Goal: Task Accomplishment & Management: Complete application form

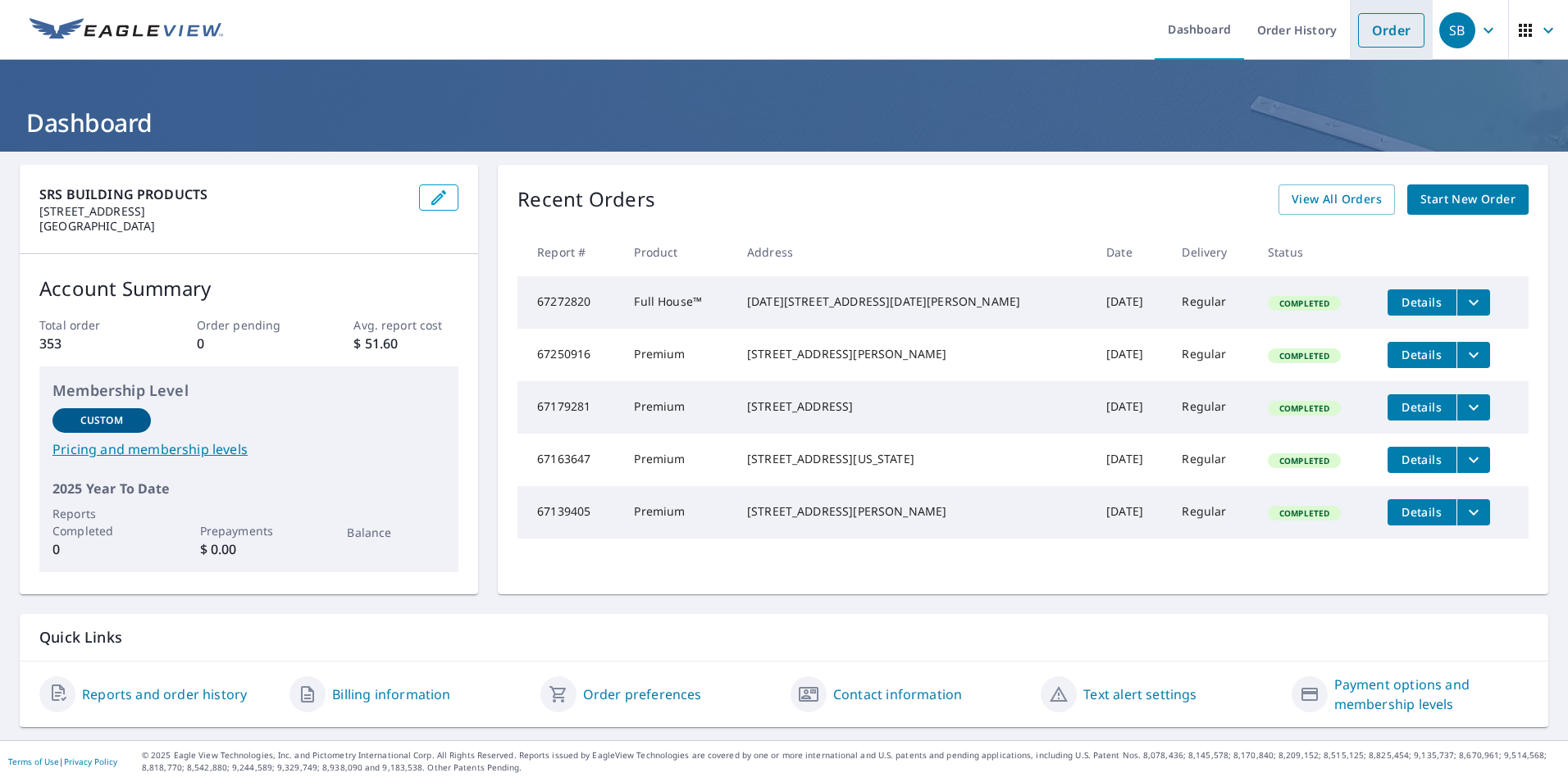
click at [1378, 25] on link "Order" at bounding box center [1391, 30] width 66 height 35
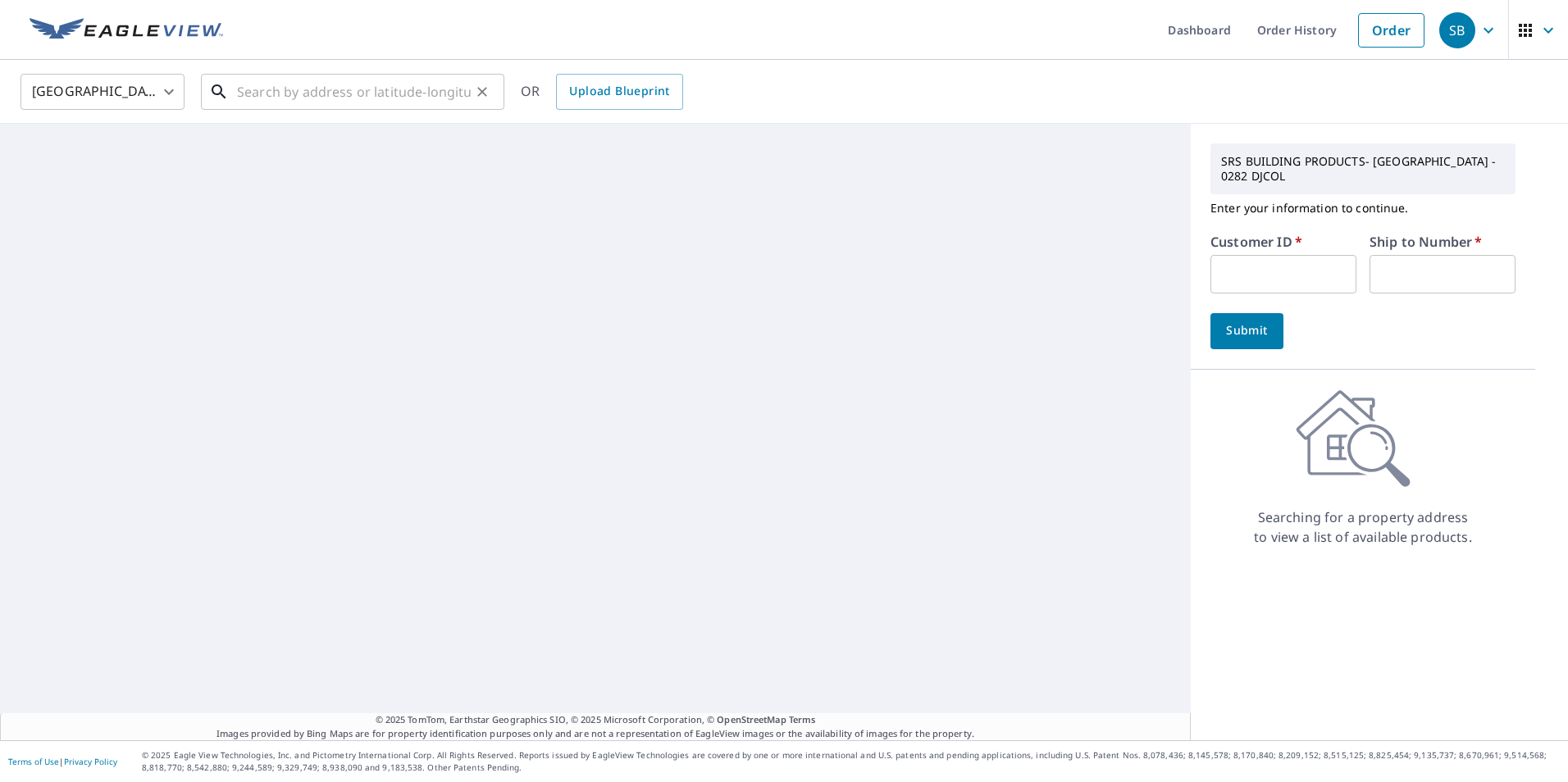
click at [335, 96] on input "text" at bounding box center [354, 91] width 234 height 46
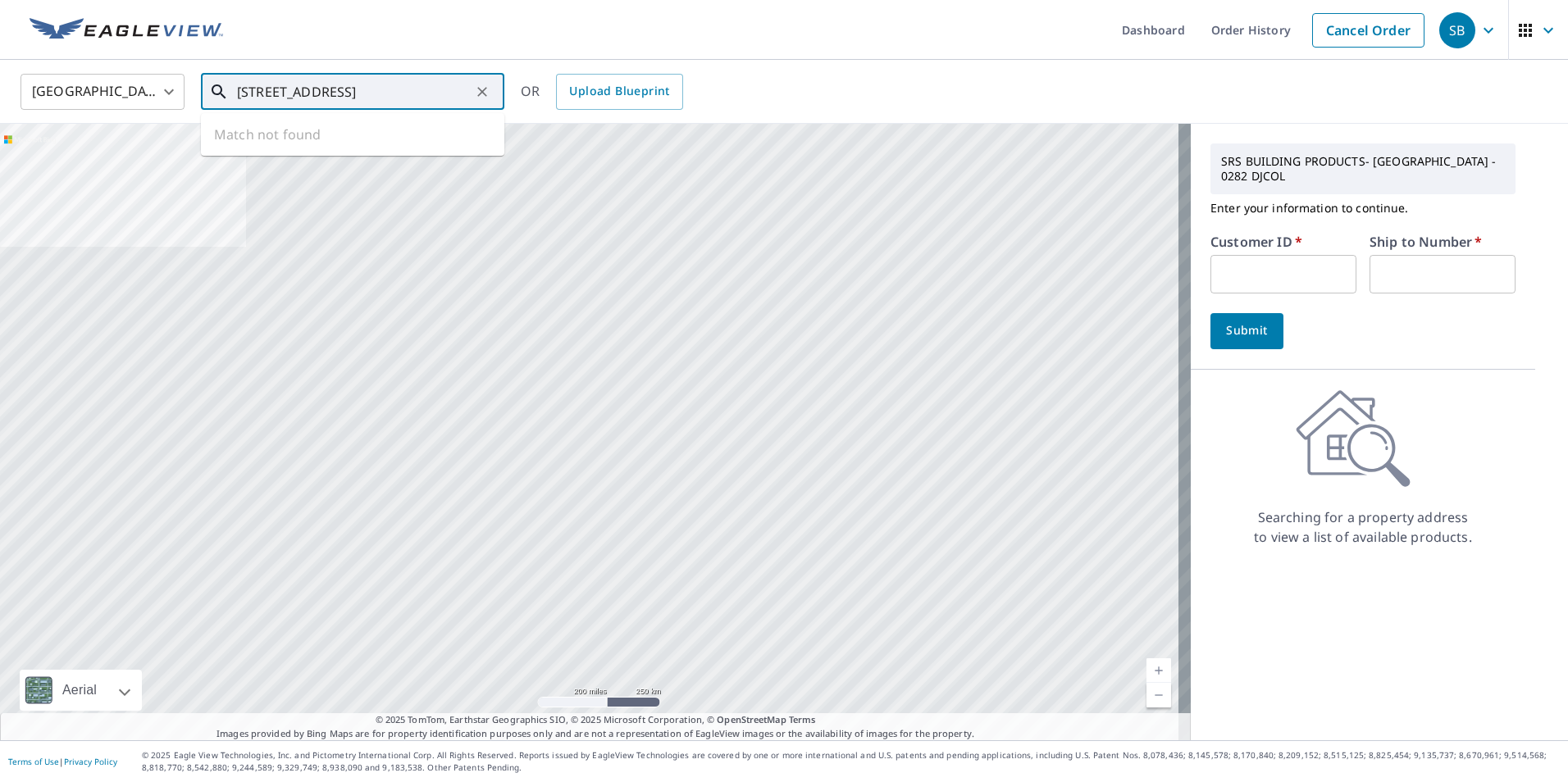
scroll to position [0, 65]
type input "[STREET_ADDRESS]"
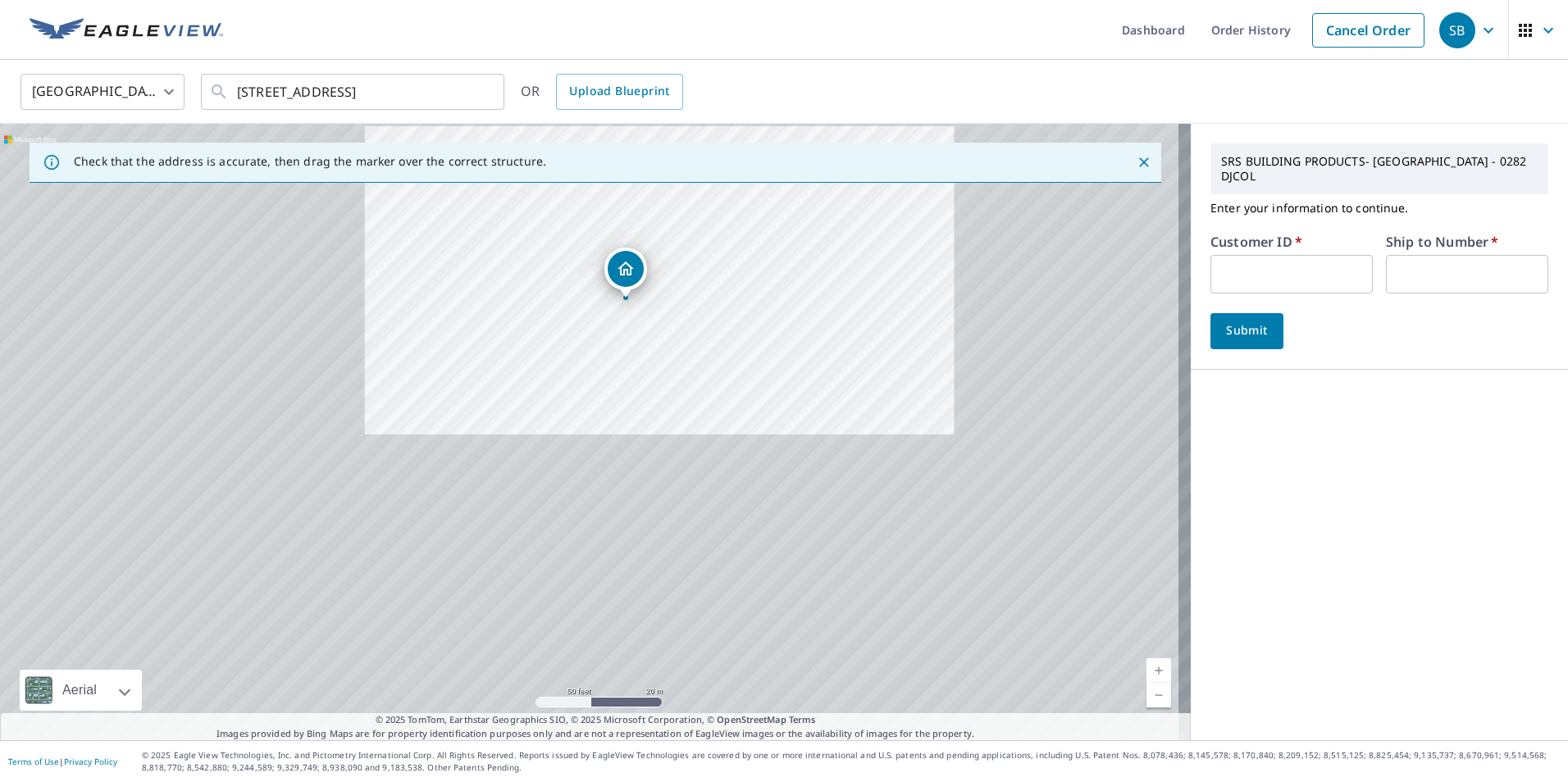
drag, startPoint x: 637, startPoint y: 481, endPoint x: 670, endPoint y: 332, distance: 152.6
click at [670, 332] on div "[STREET_ADDRESS]" at bounding box center [595, 432] width 1190 height 616
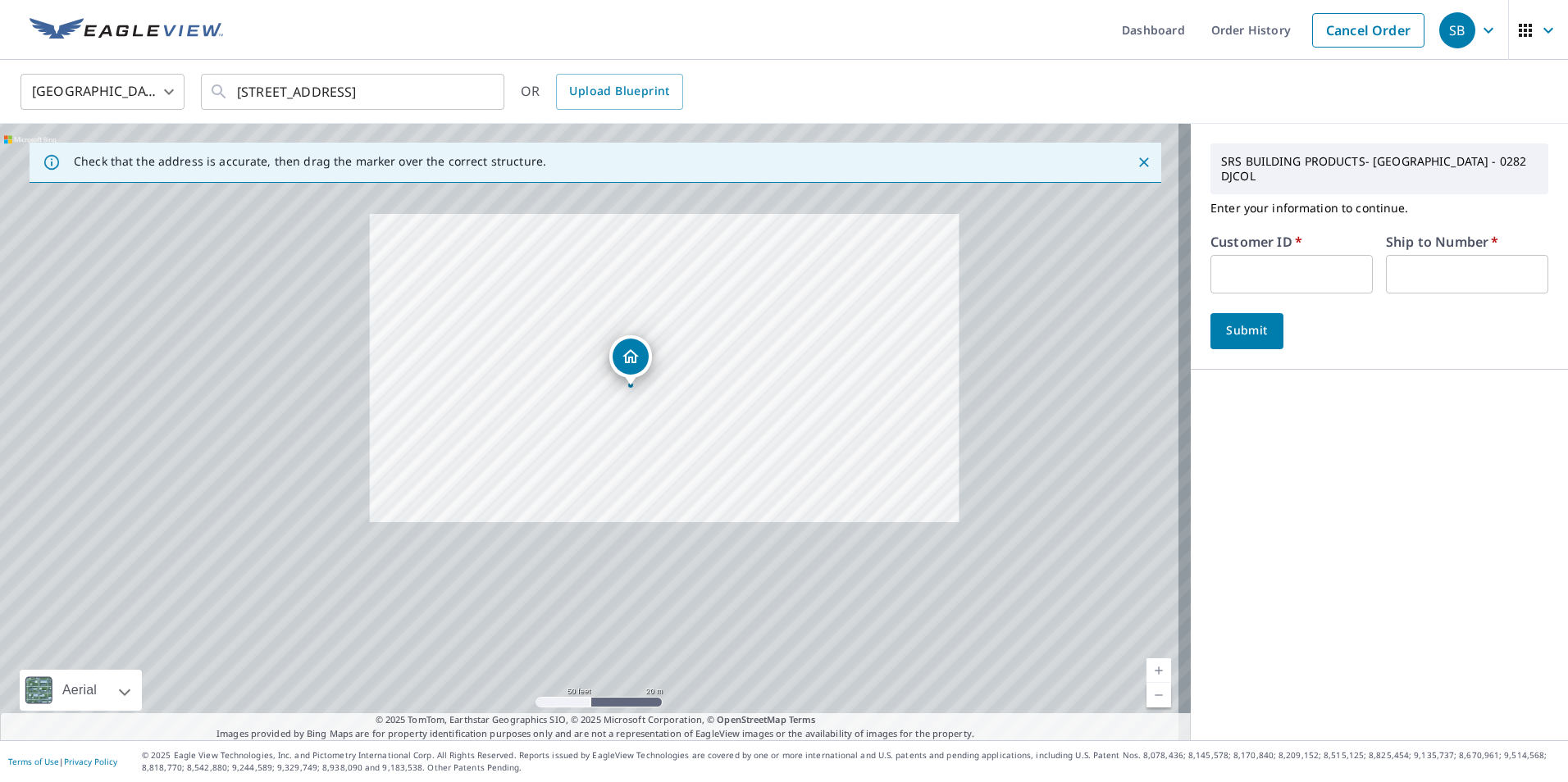
drag, startPoint x: 673, startPoint y: 377, endPoint x: 691, endPoint y: 473, distance: 97.7
click at [691, 473] on div "[STREET_ADDRESS]" at bounding box center [595, 432] width 1190 height 616
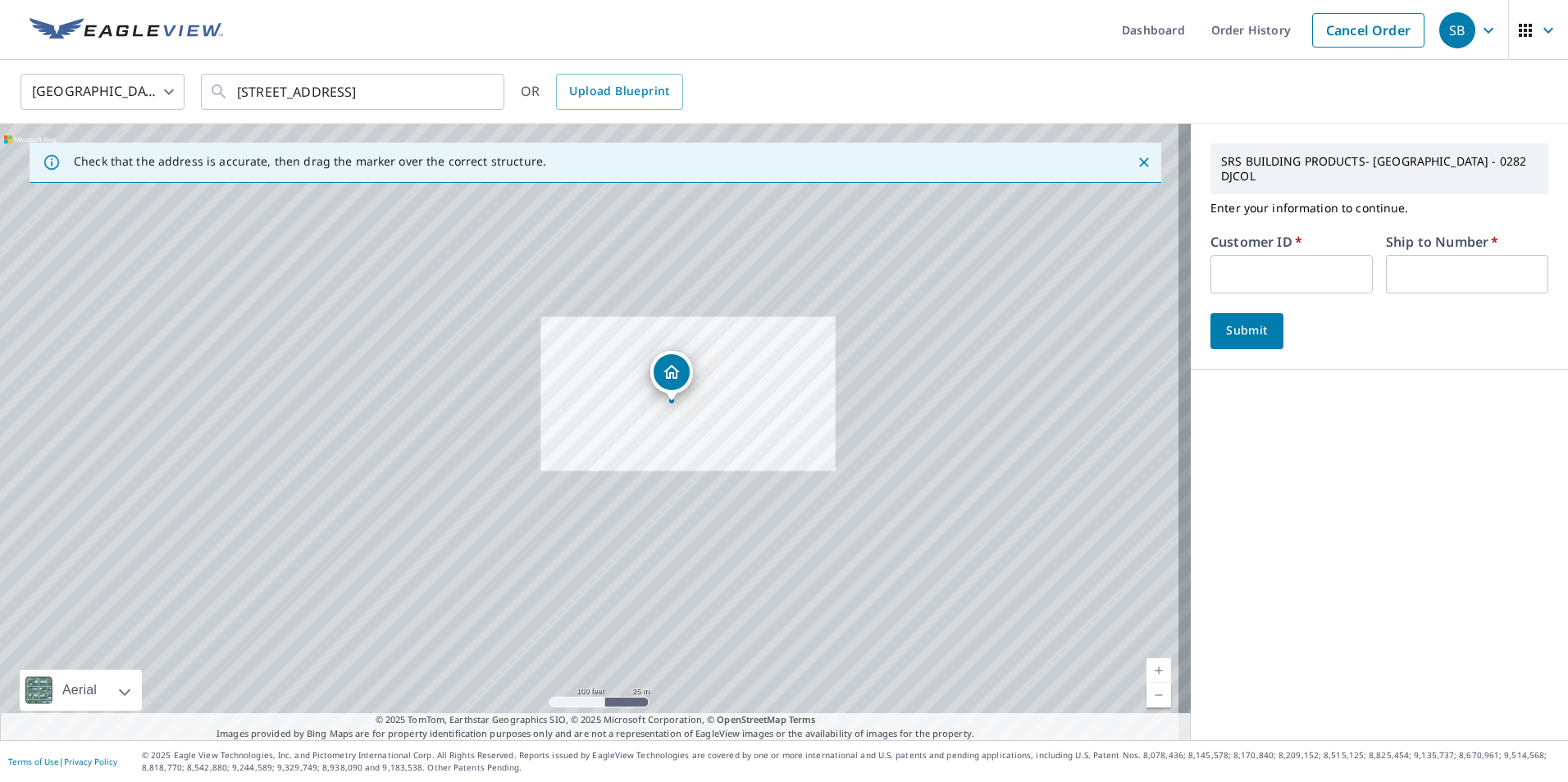
click at [1231, 277] on input "text" at bounding box center [1292, 274] width 163 height 39
type input "crt282"
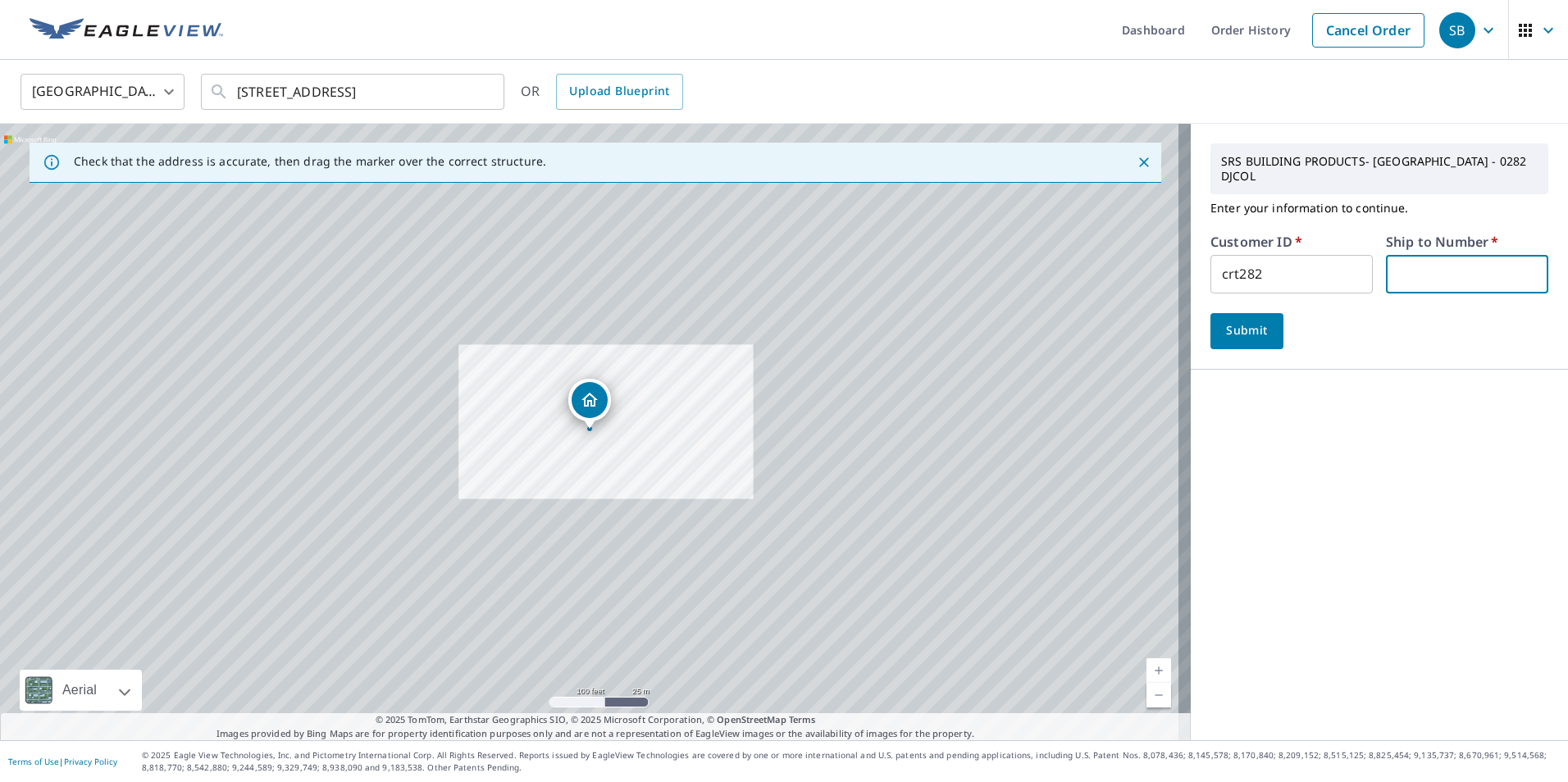
click at [1416, 269] on input "text" at bounding box center [1467, 274] width 163 height 39
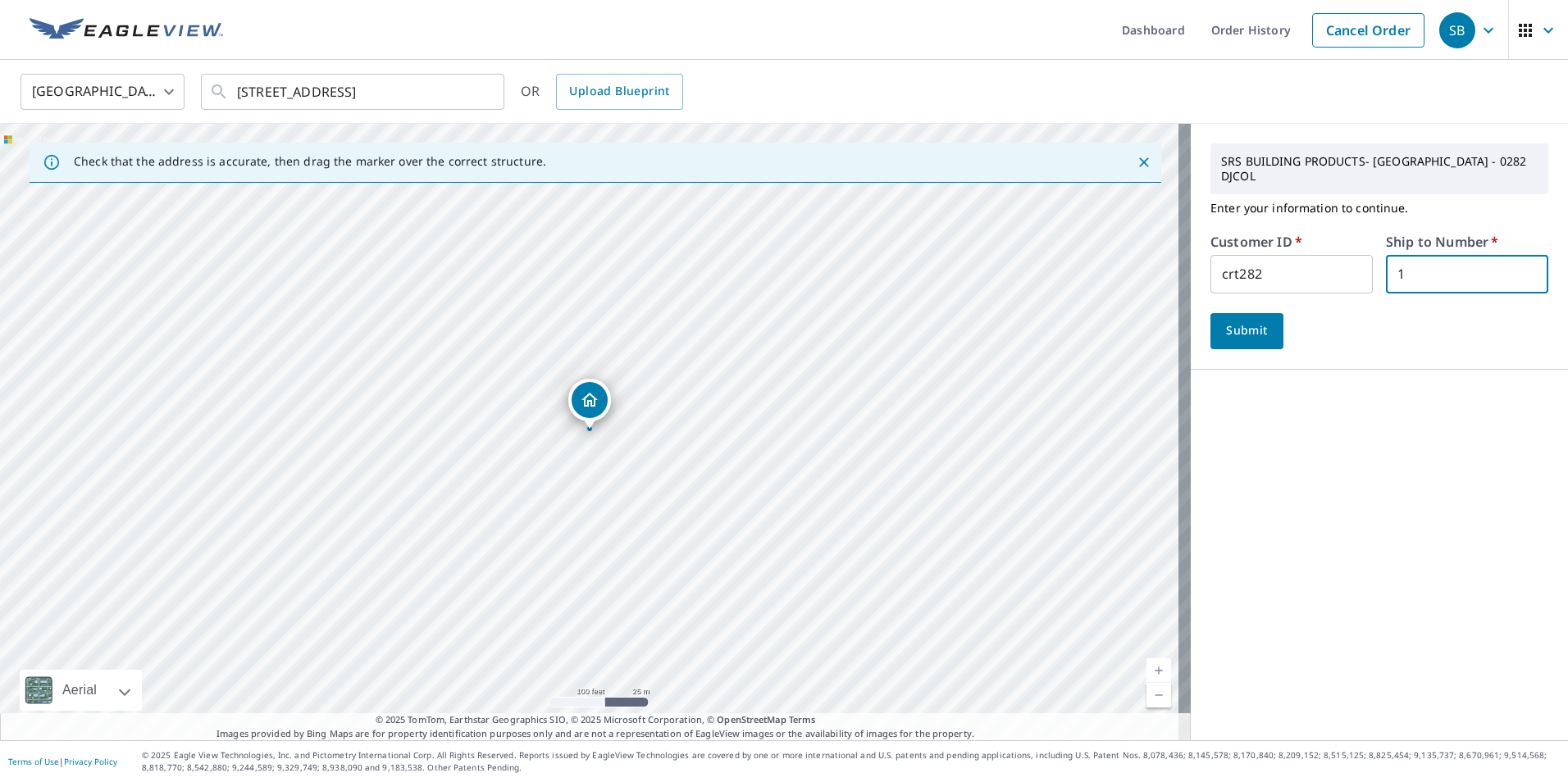
type input "1"
click at [1237, 331] on span "Submit" at bounding box center [1246, 331] width 47 height 20
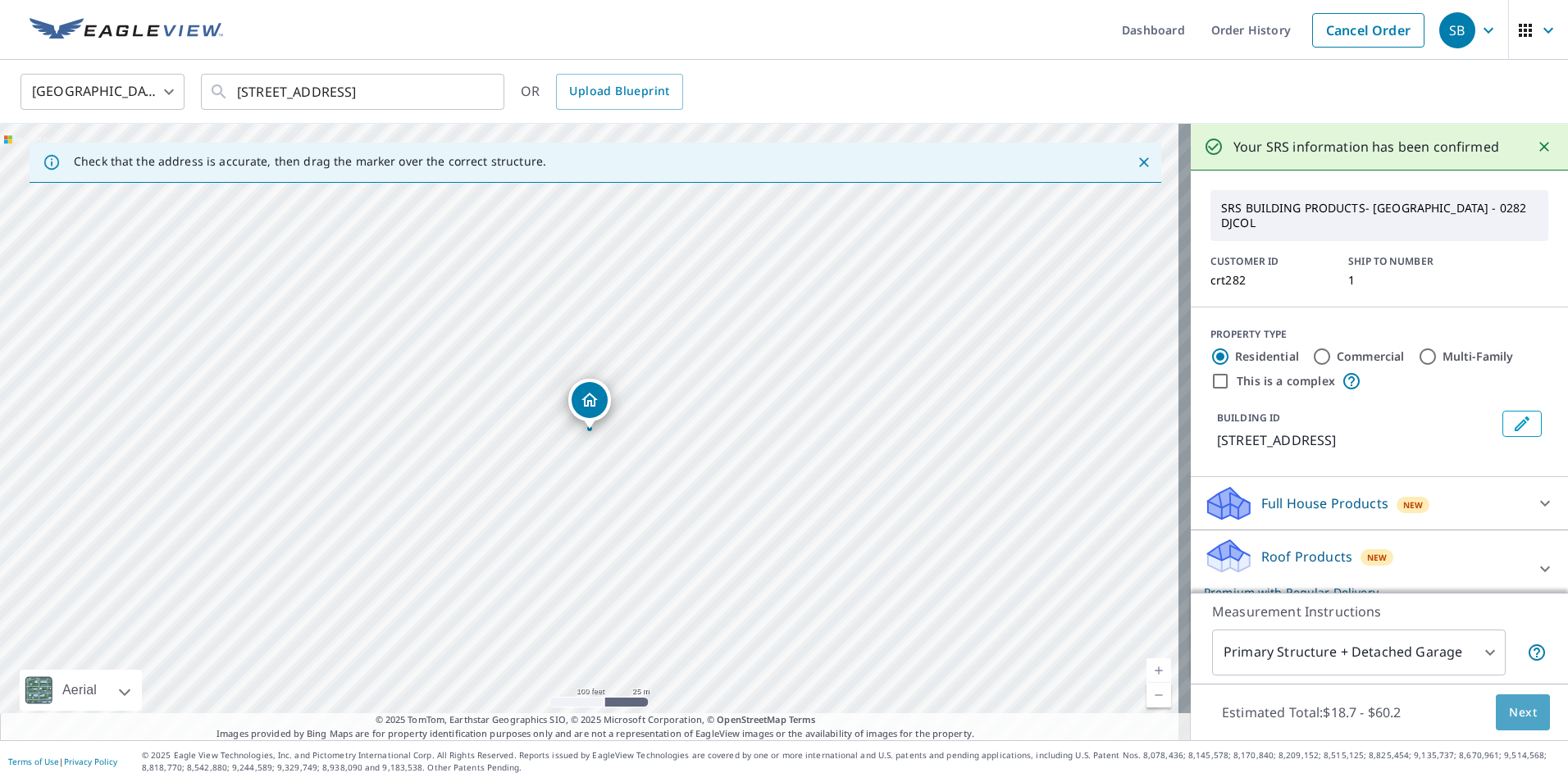
click at [1509, 715] on span "Next" at bounding box center [1522, 713] width 28 height 20
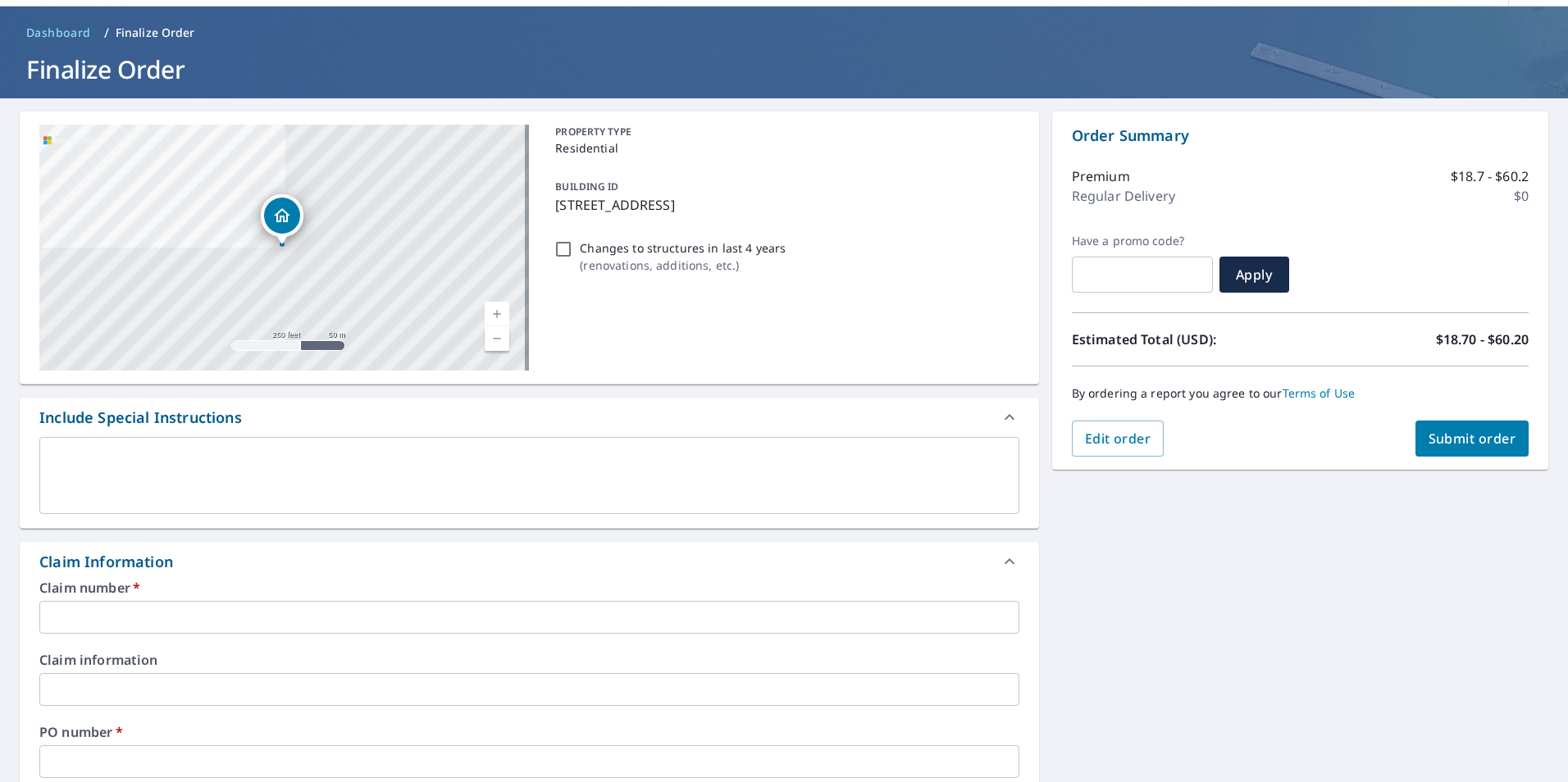
scroll to position [82, 0]
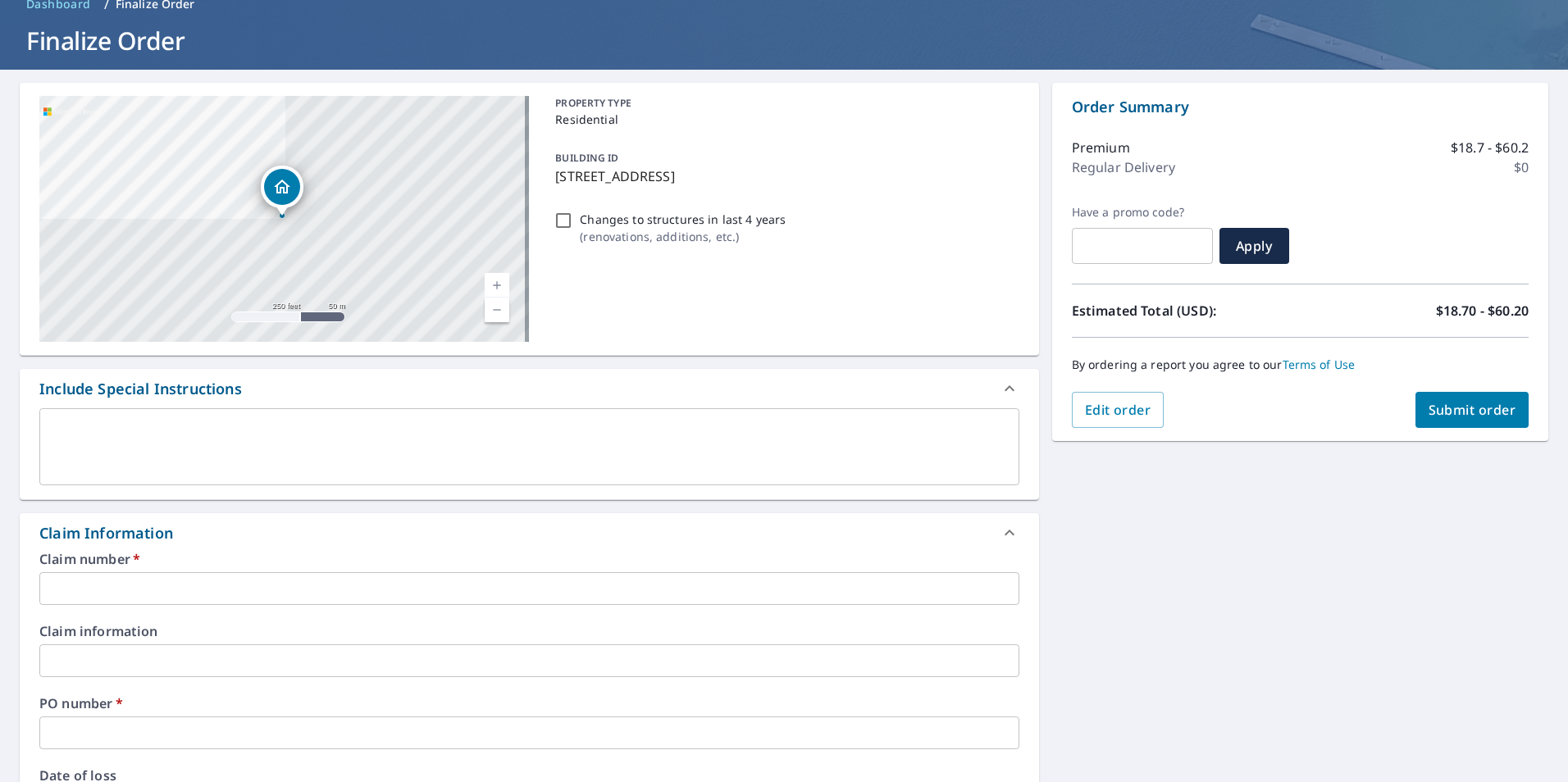
click at [113, 592] on input "text" at bounding box center [528, 588] width 980 height 33
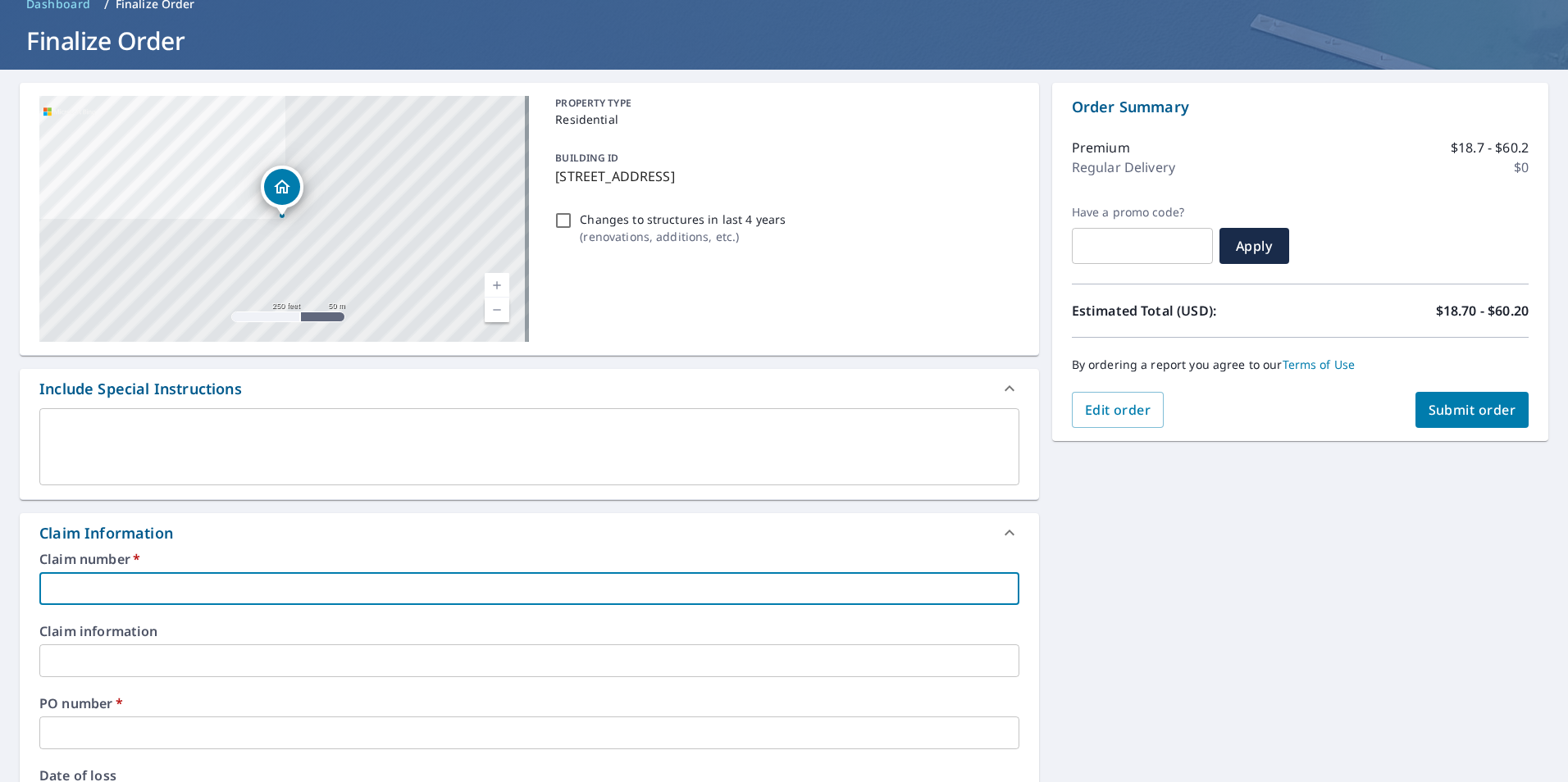
type input "C"
checkbox input "true"
type input "CR"
checkbox input "true"
type input "CRT"
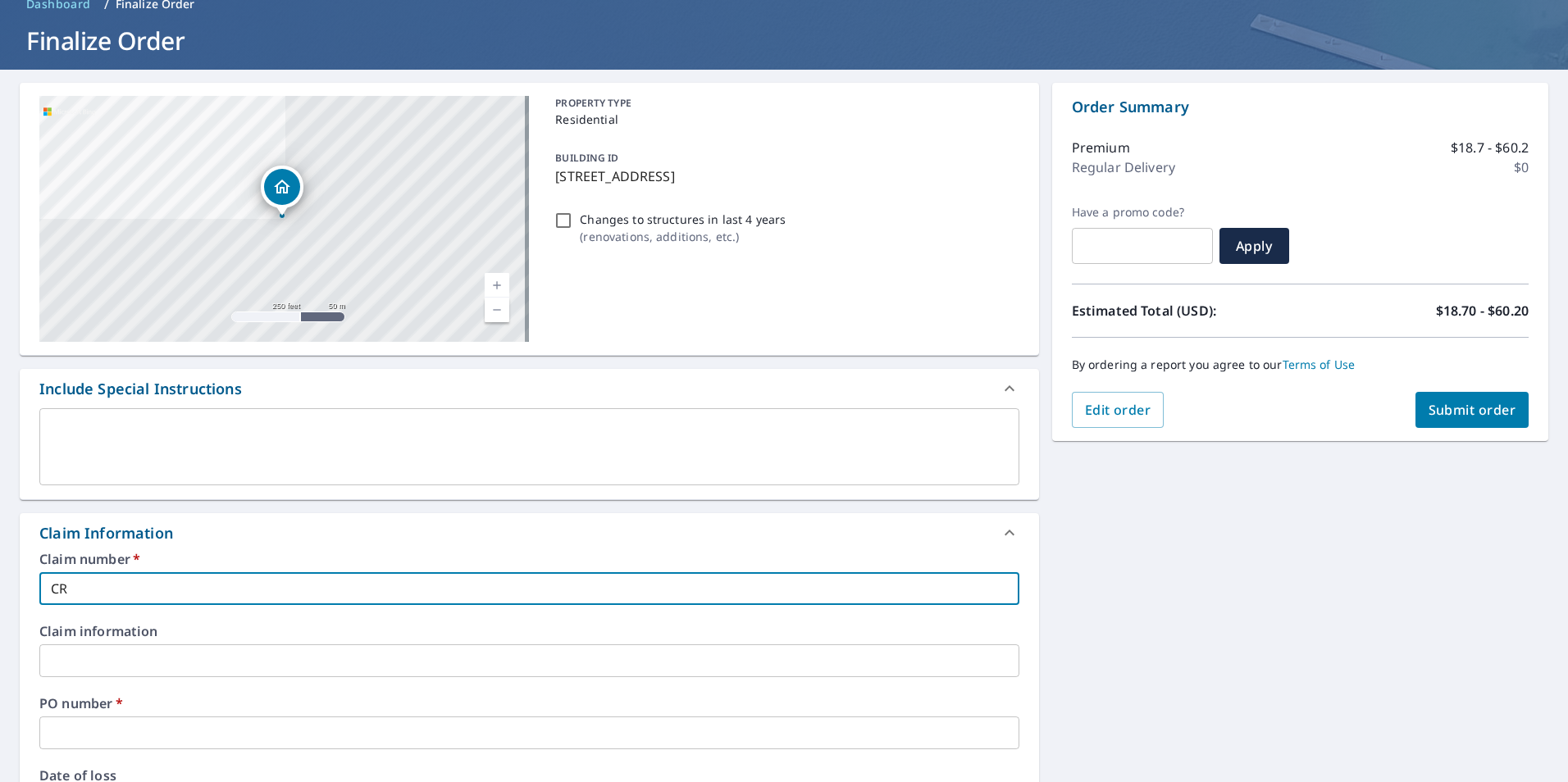
checkbox input "true"
type input "CRT2"
checkbox input "true"
type input "CRT28"
checkbox input "true"
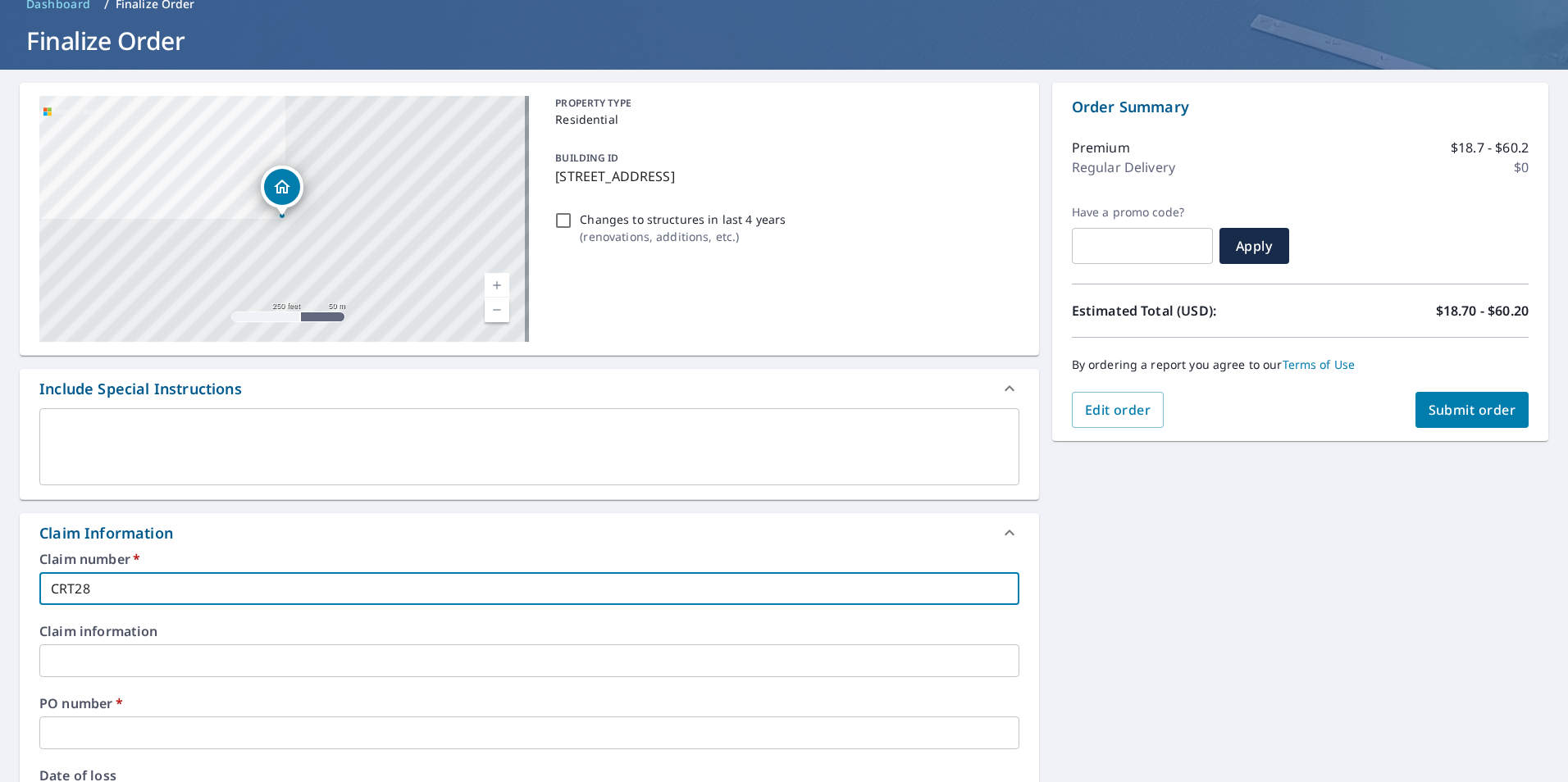
type input "CRT282"
checkbox input "true"
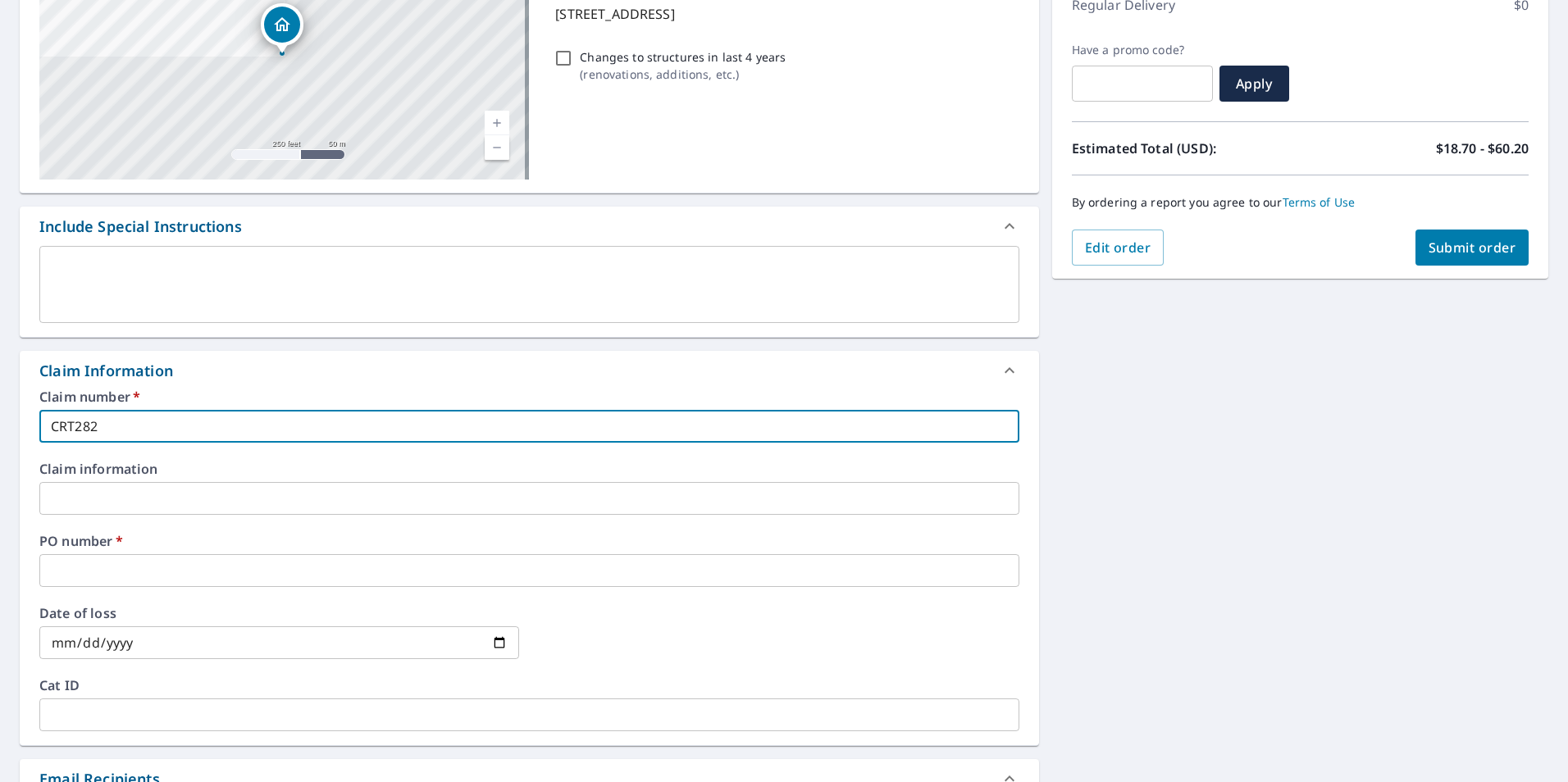
scroll to position [246, 0]
type input "CRT282"
click at [65, 570] on input "text" at bounding box center [528, 569] width 980 height 33
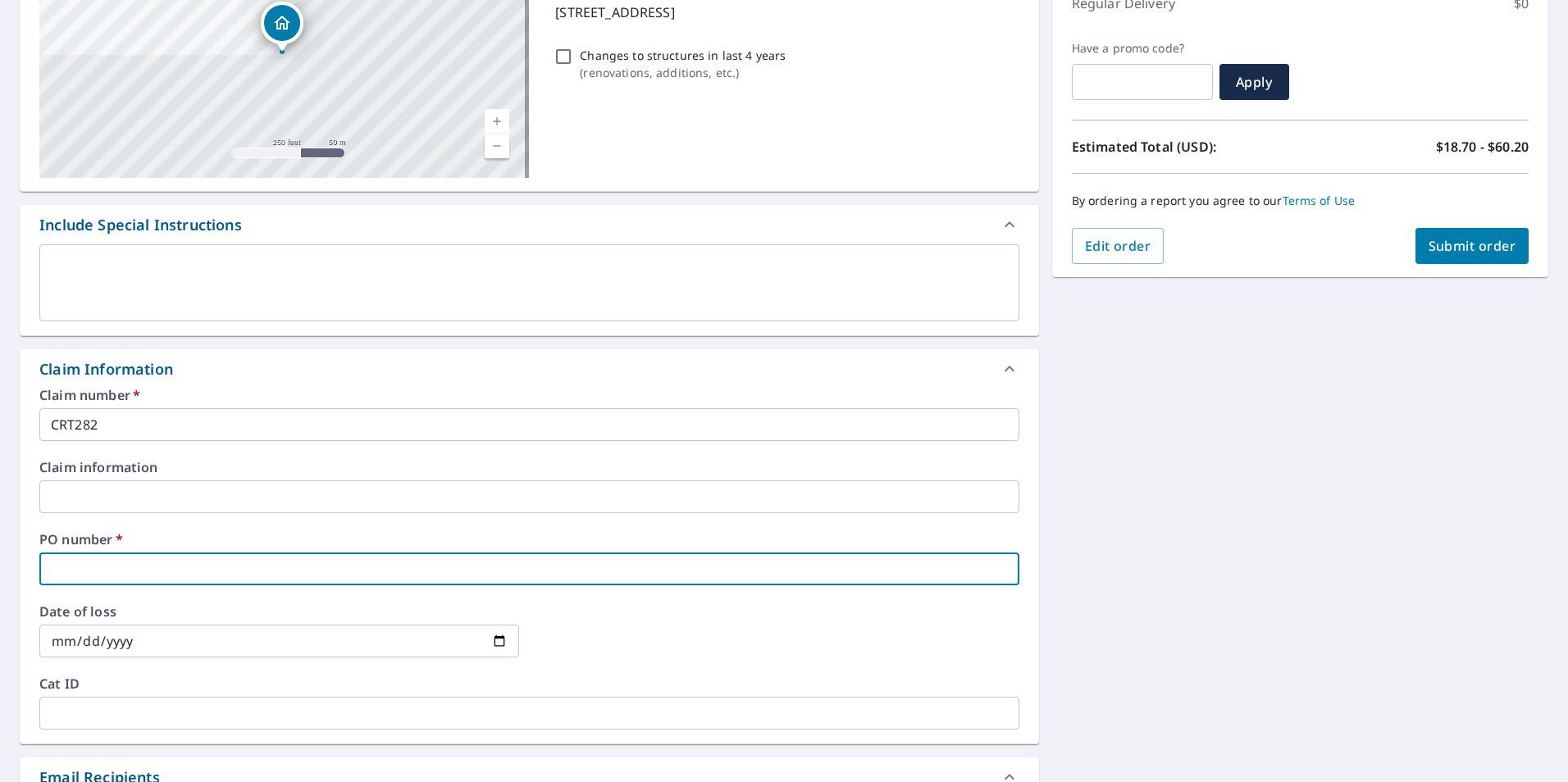
type input "1"
checkbox input "true"
type input "18"
checkbox input "true"
type input "184"
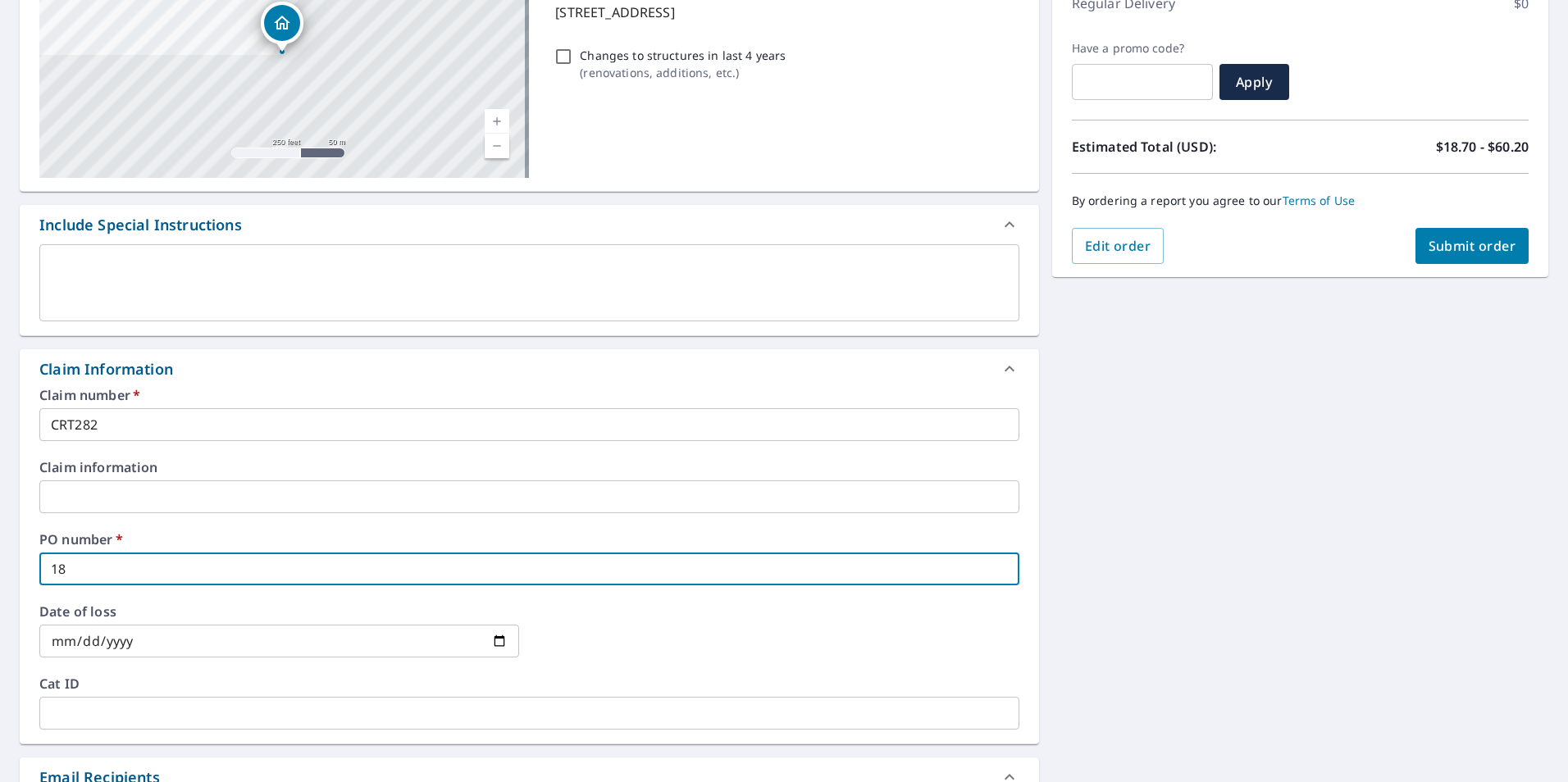
checkbox input "true"
type input "1842"
checkbox input "true"
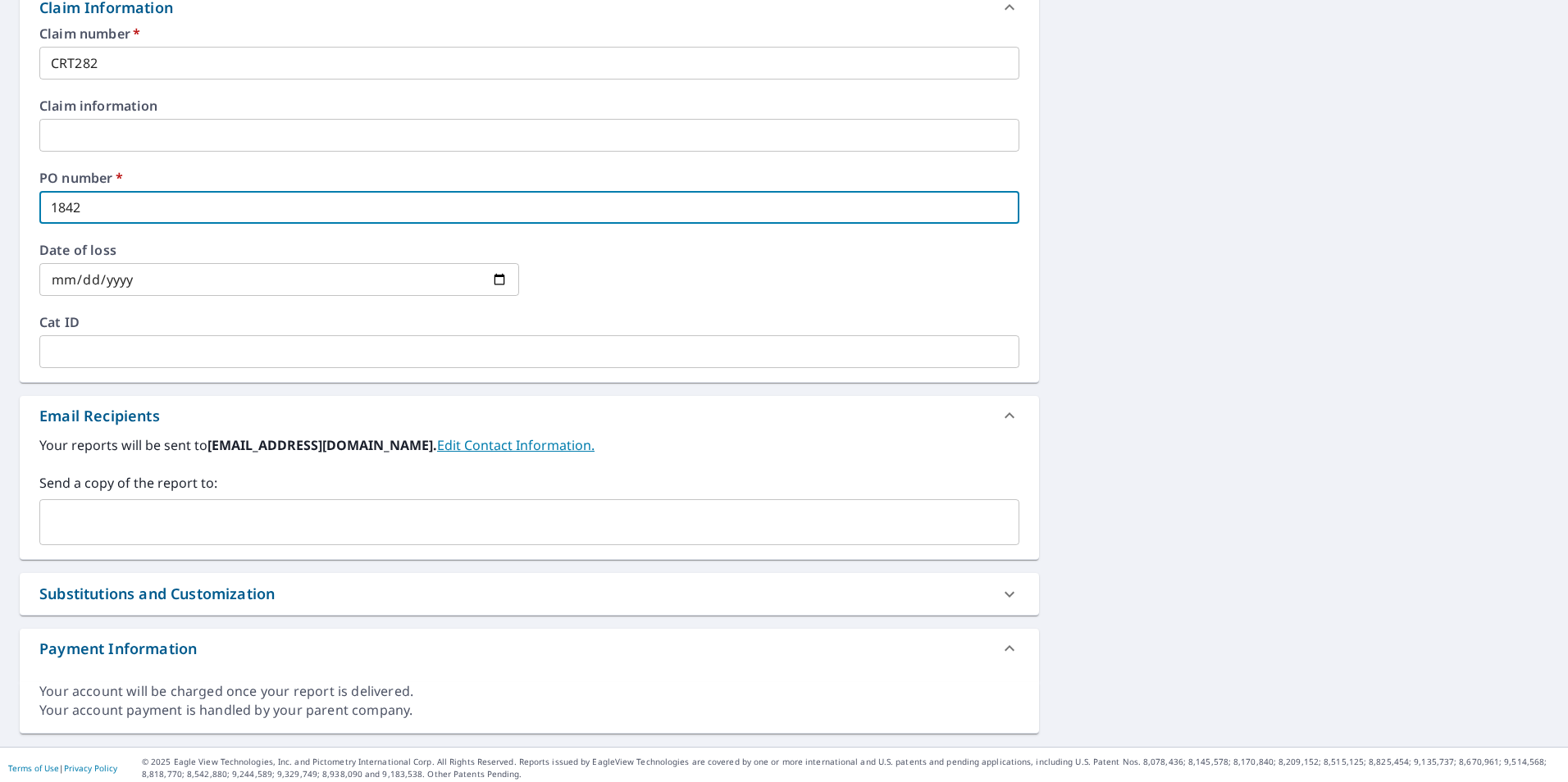
scroll to position [614, 0]
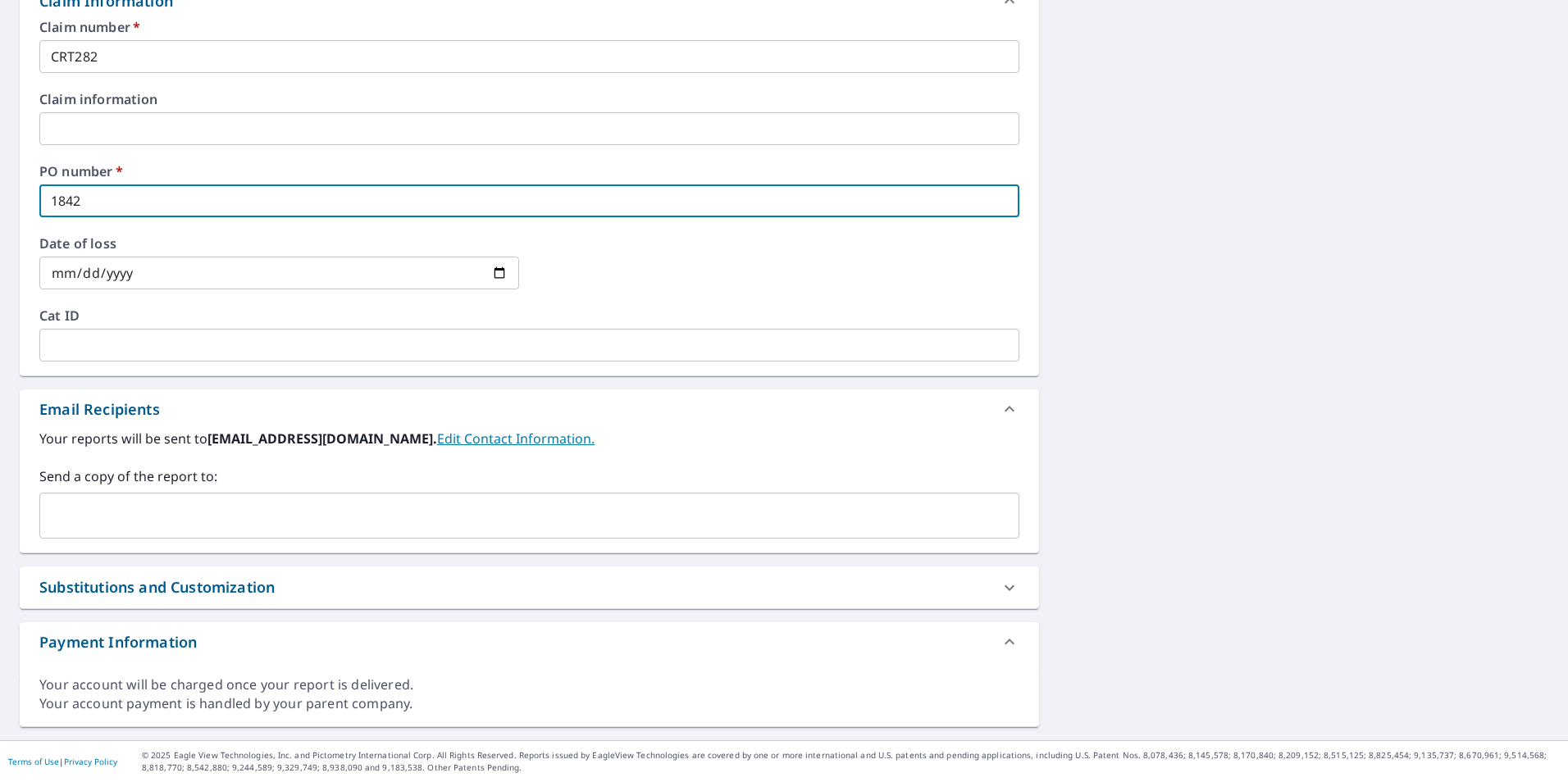
type input "1842"
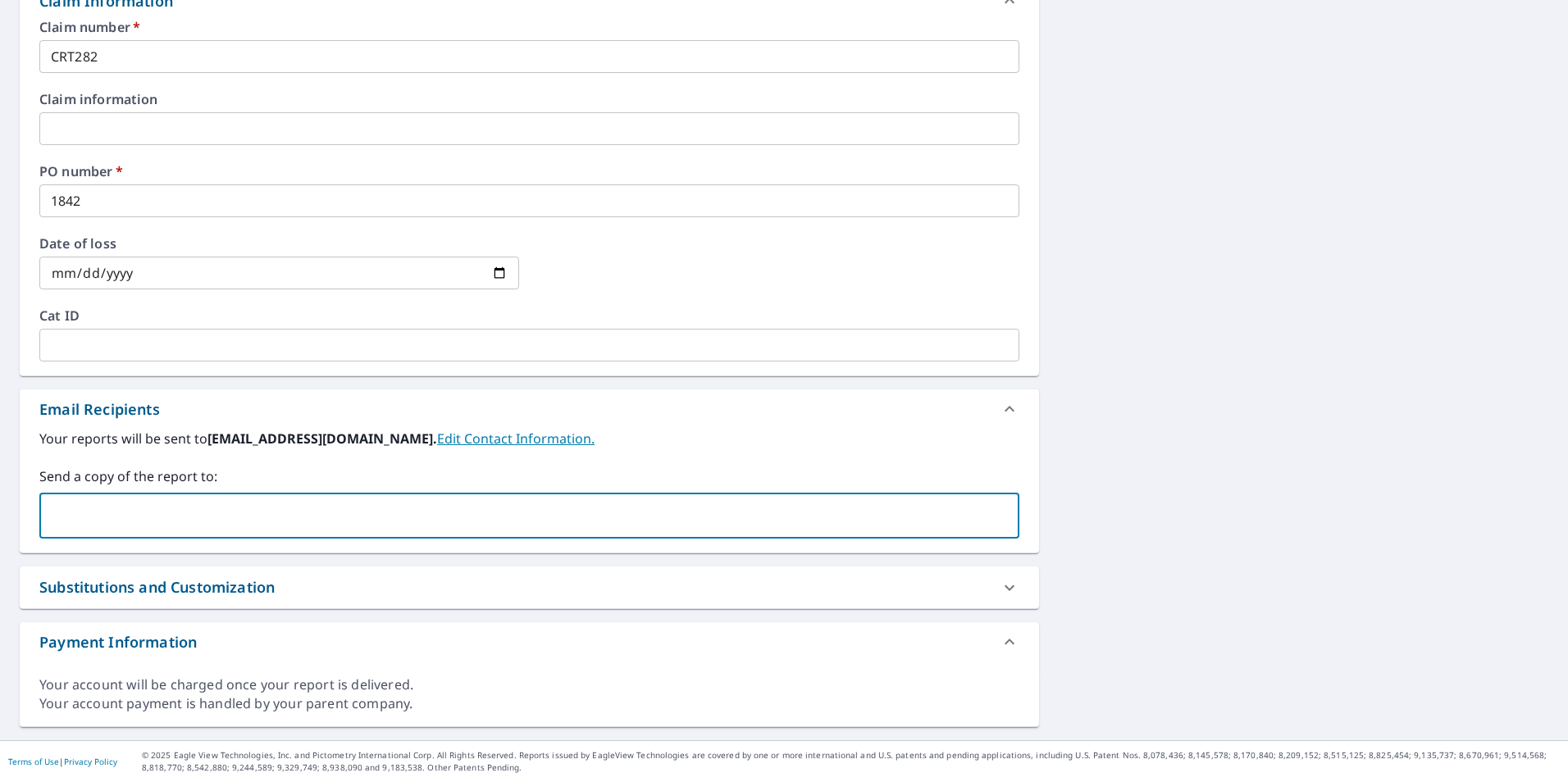
click at [94, 522] on input "text" at bounding box center [516, 515] width 941 height 31
type input "d"
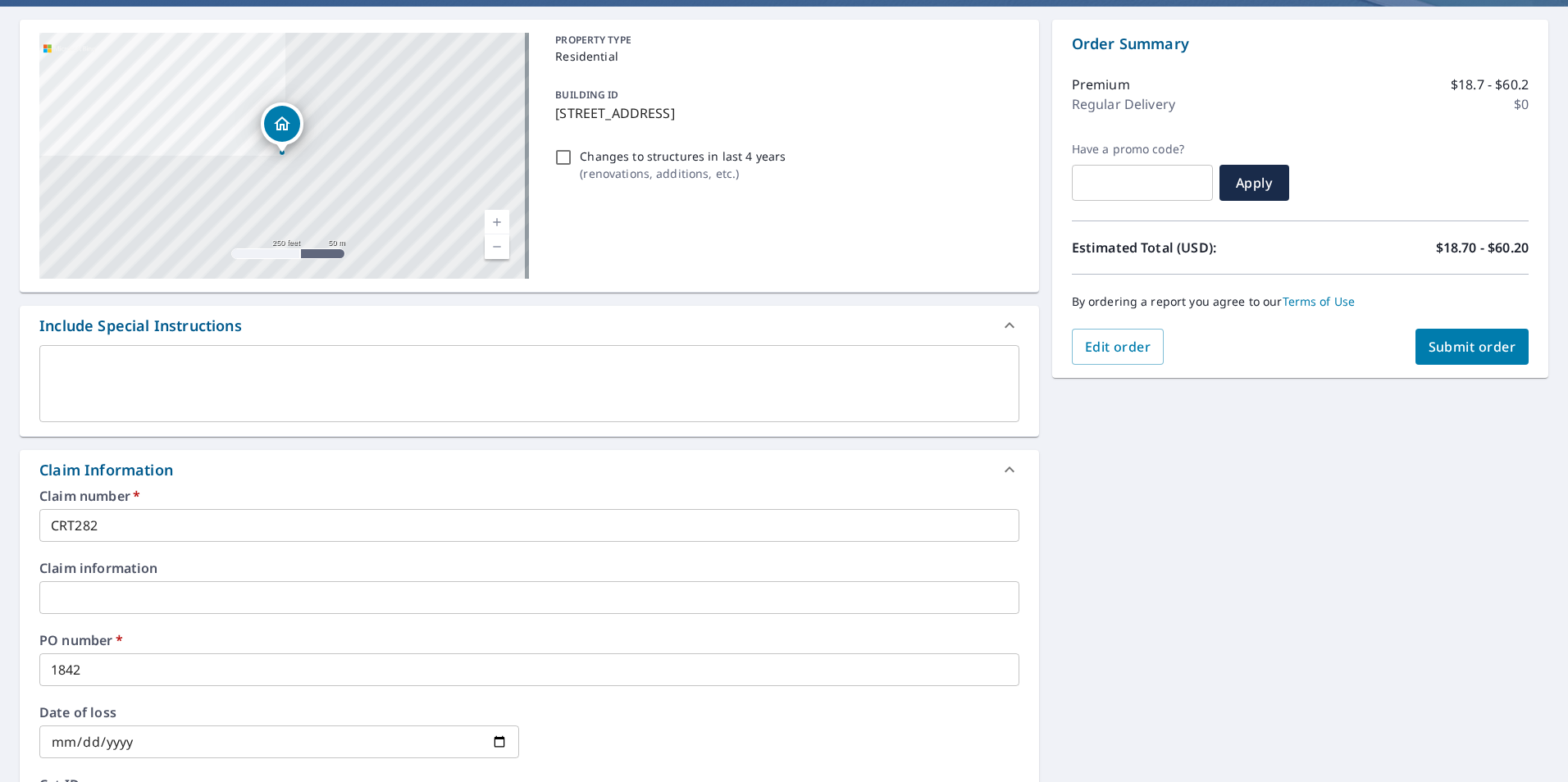
scroll to position [122, 0]
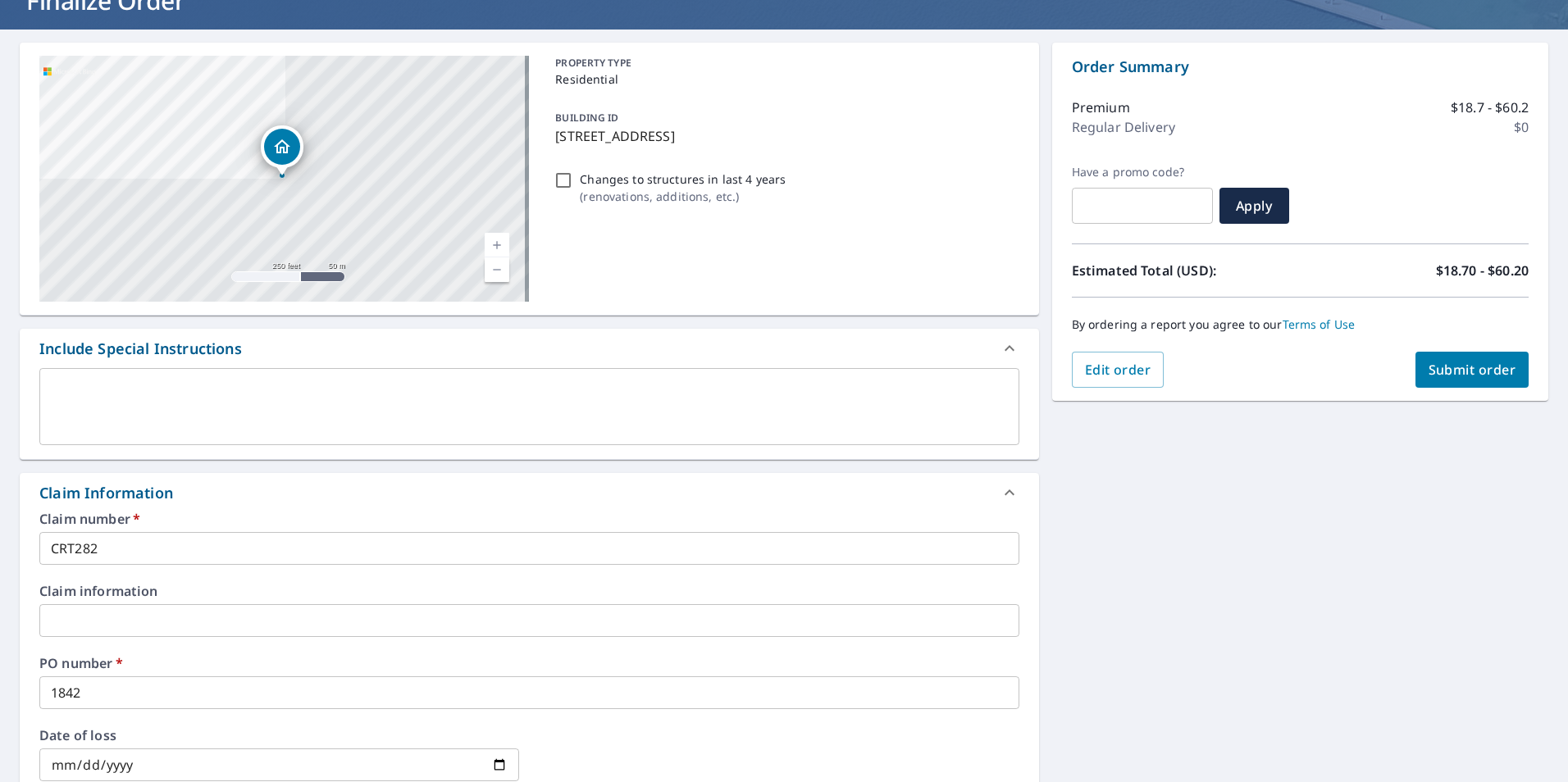
type input "[EMAIL_ADDRESS][DOMAIN_NAME]"
click at [1472, 371] on span "Submit order" at bounding box center [1472, 369] width 88 height 18
checkbox input "true"
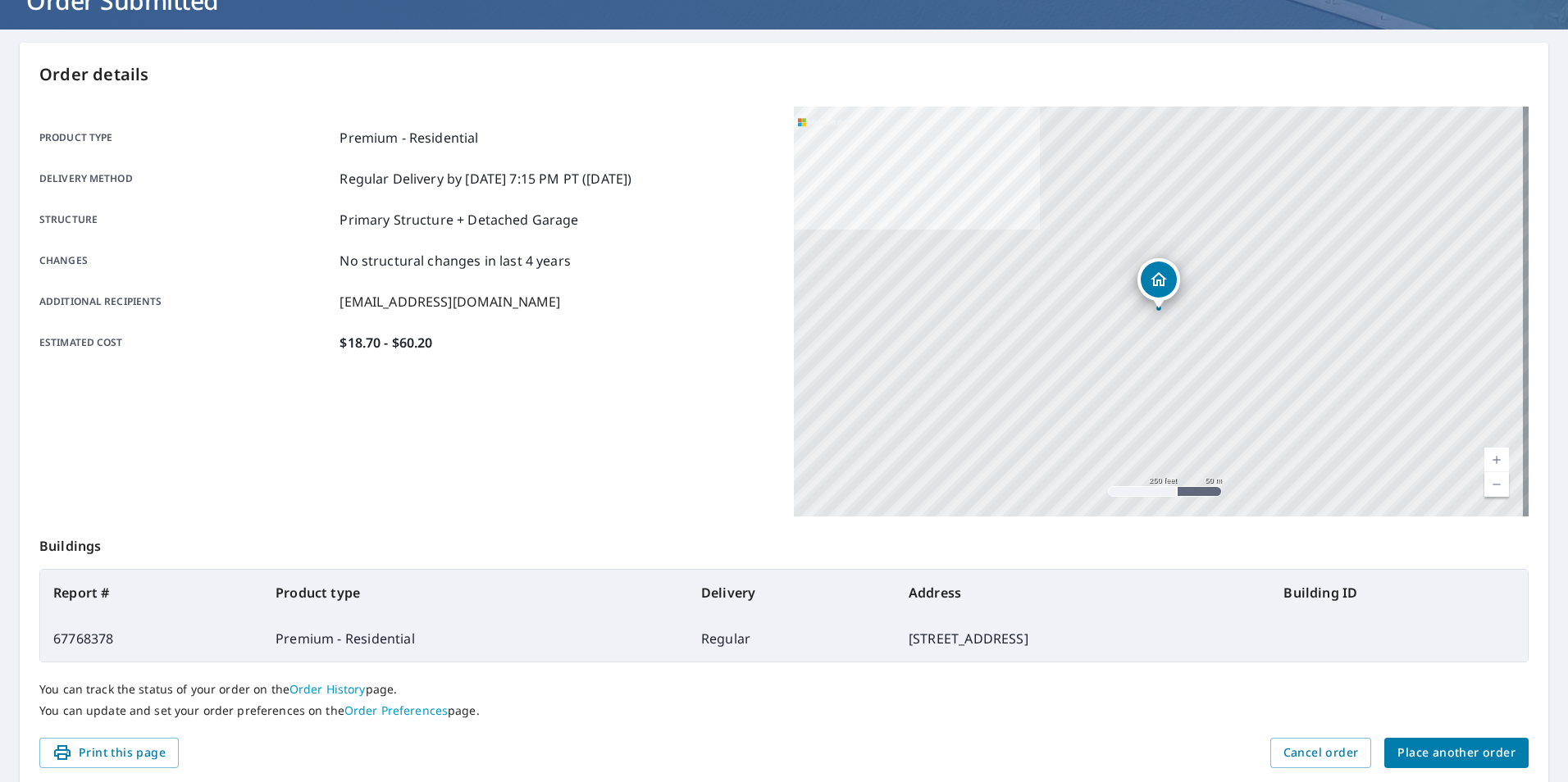
scroll to position [183, 0]
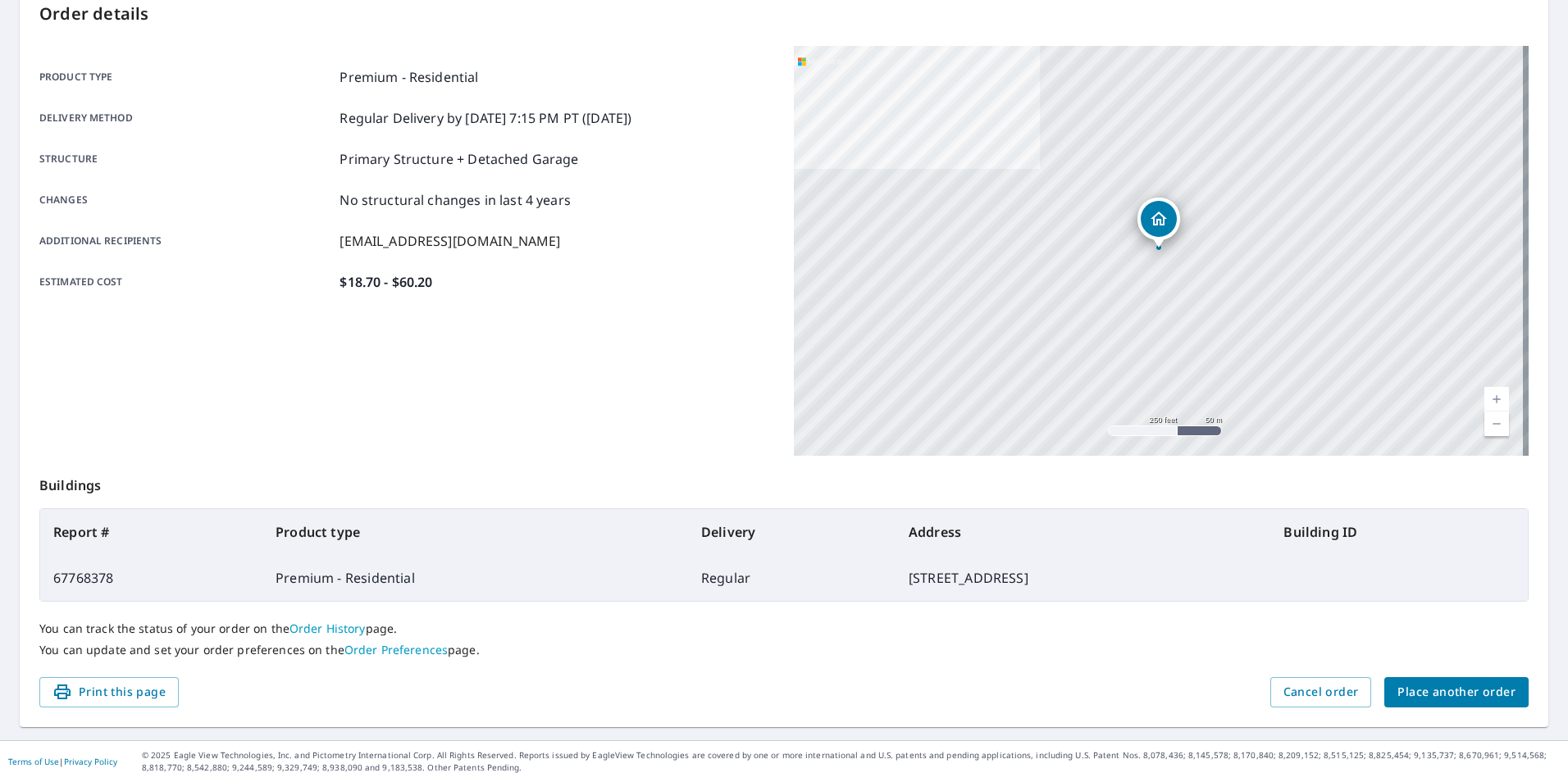
click at [1449, 691] on span "Place another order" at bounding box center [1456, 692] width 118 height 20
